Goal: Navigation & Orientation: Find specific page/section

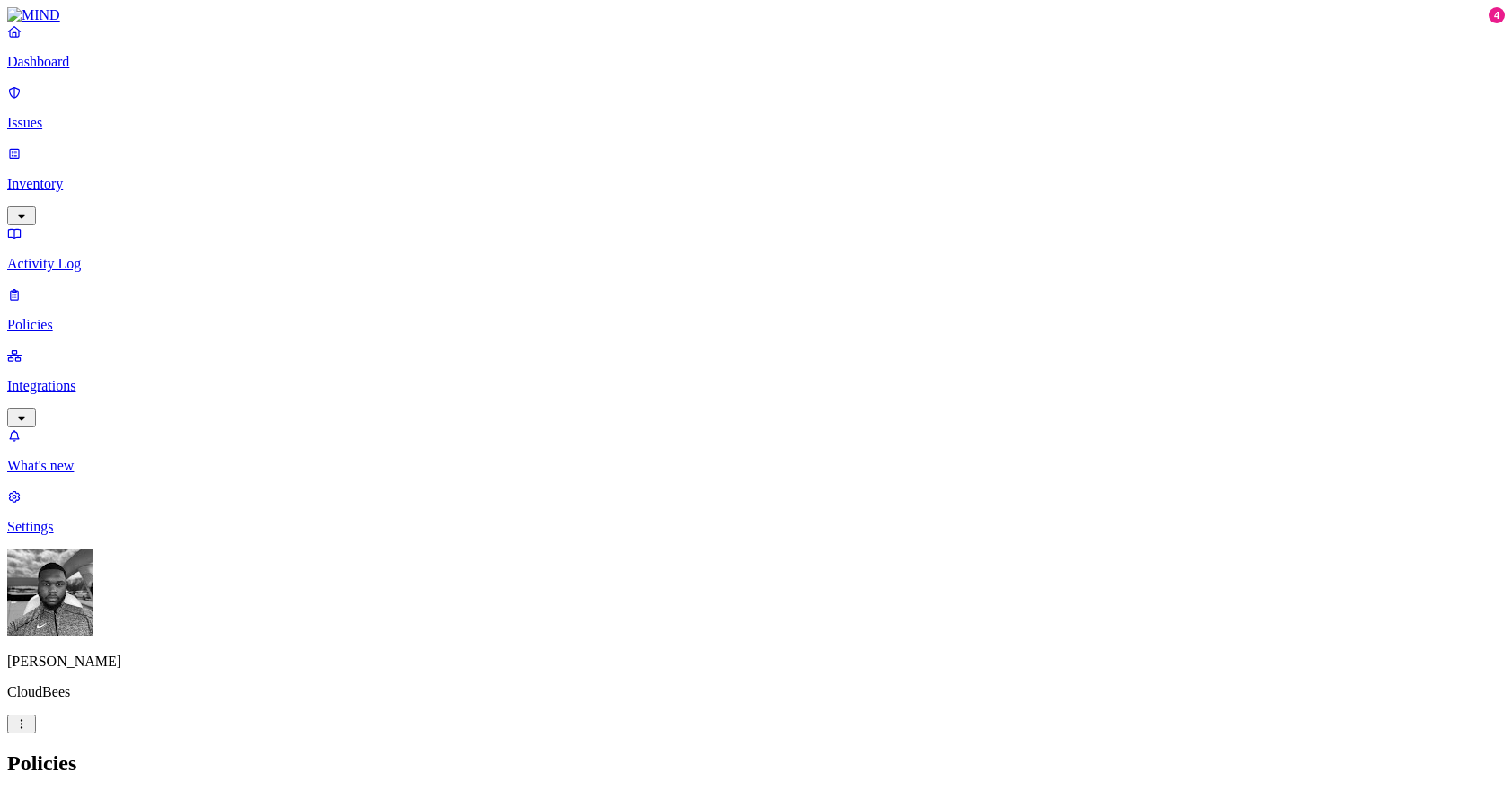
click at [135, 378] on p "Integrations" at bounding box center [756, 386] width 1498 height 16
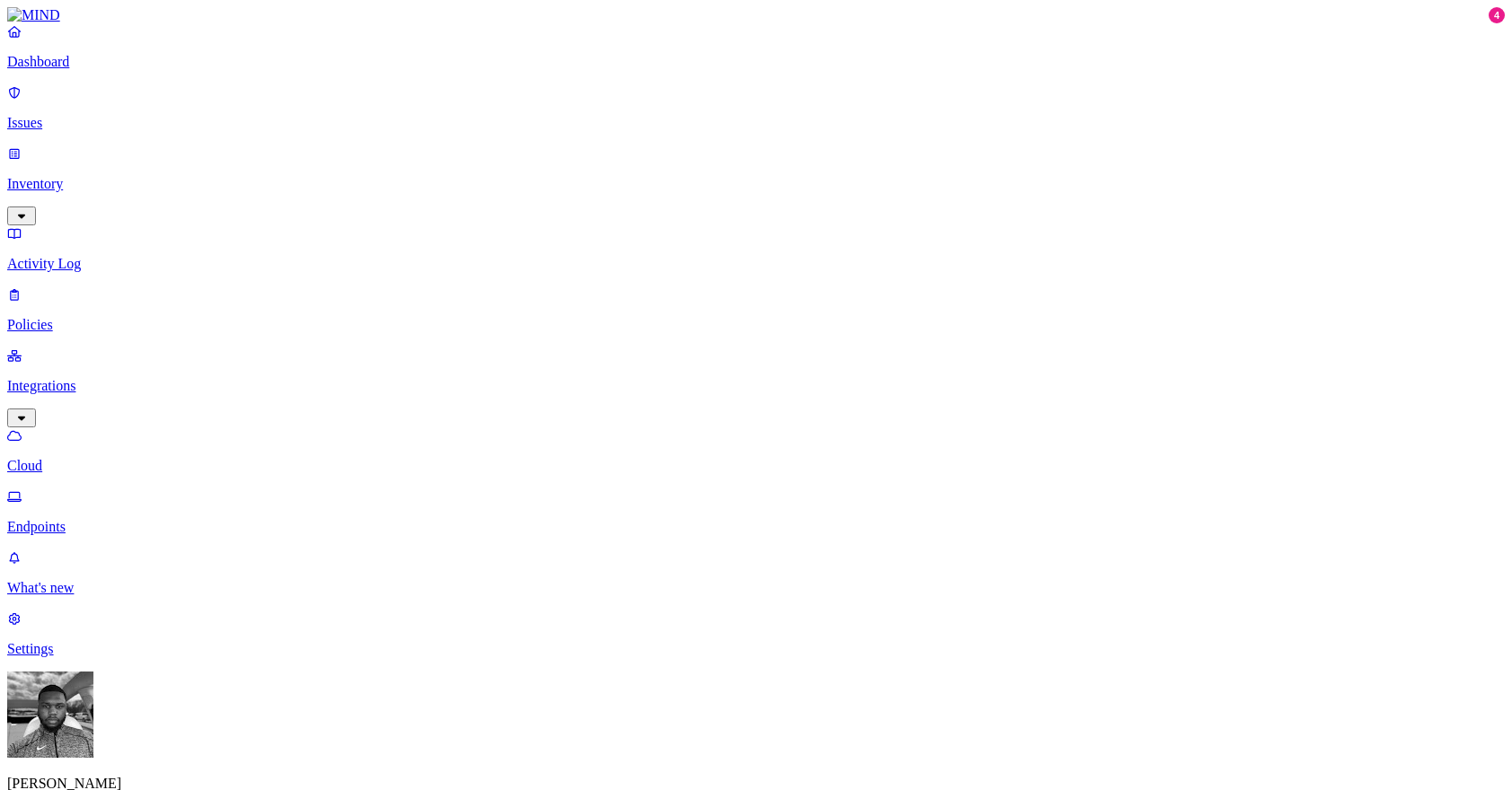
click at [133, 519] on p "Endpoints" at bounding box center [756, 528] width 1498 height 16
